Goal: Information Seeking & Learning: Stay updated

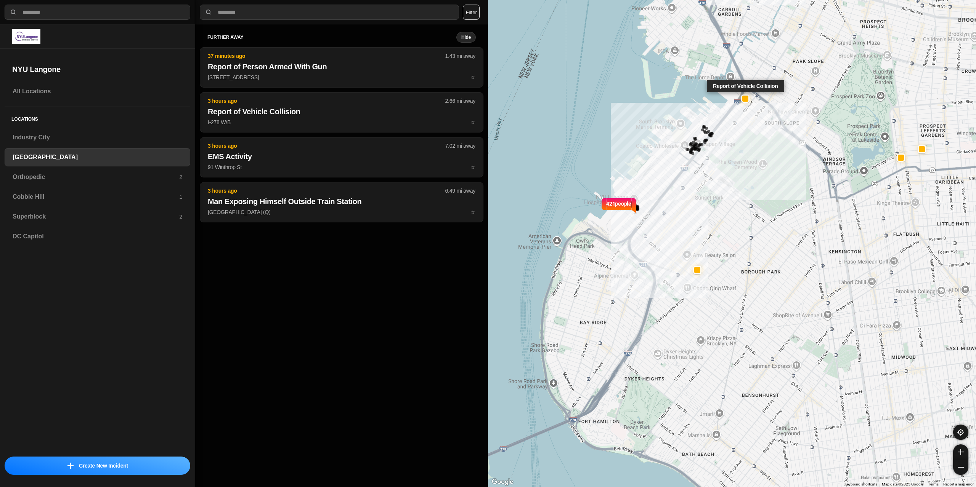
select select "*"
drag, startPoint x: 58, startPoint y: 214, endPoint x: 73, endPoint y: 209, distance: 15.7
click at [58, 214] on h3 "Superblock" at bounding box center [96, 216] width 167 height 9
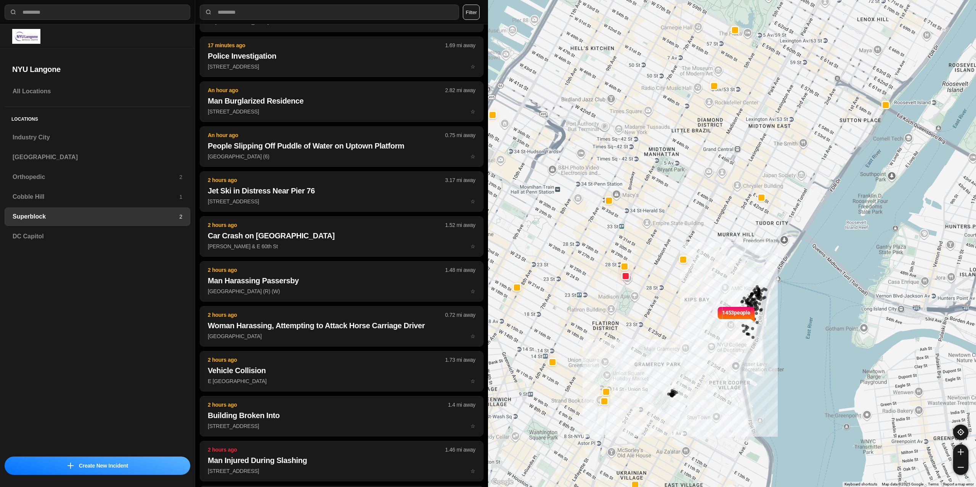
scroll to position [204, 0]
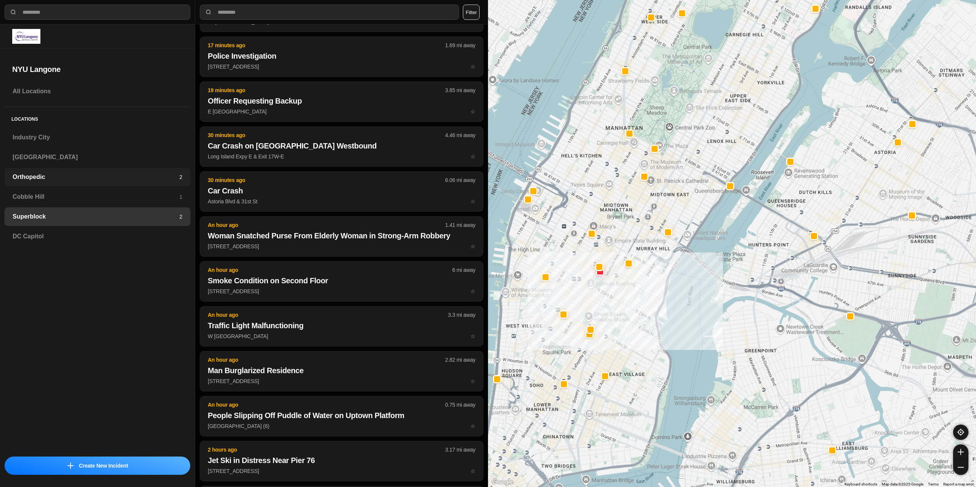
click at [44, 173] on h3 "Orthopedic" at bounding box center [96, 177] width 167 height 9
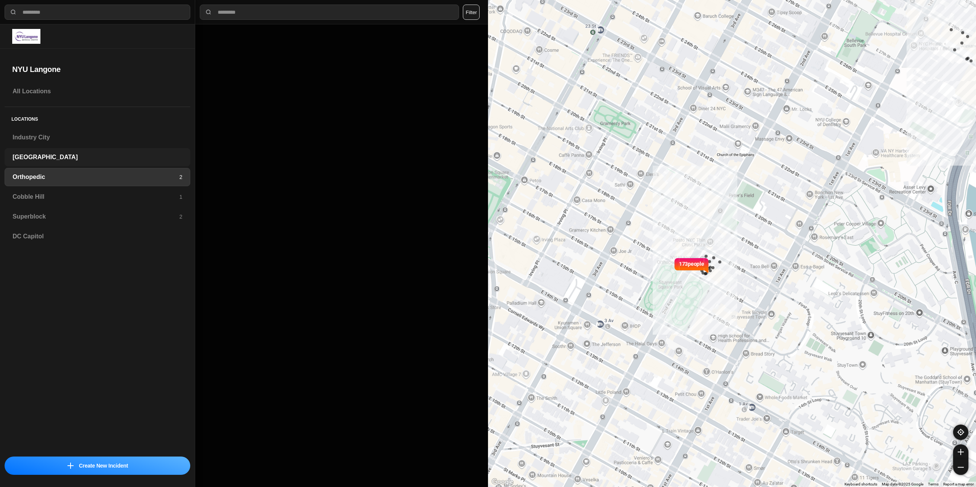
click at [60, 154] on h3 "[GEOGRAPHIC_DATA]" at bounding box center [98, 157] width 170 height 9
